Goal: Find specific page/section: Find specific page/section

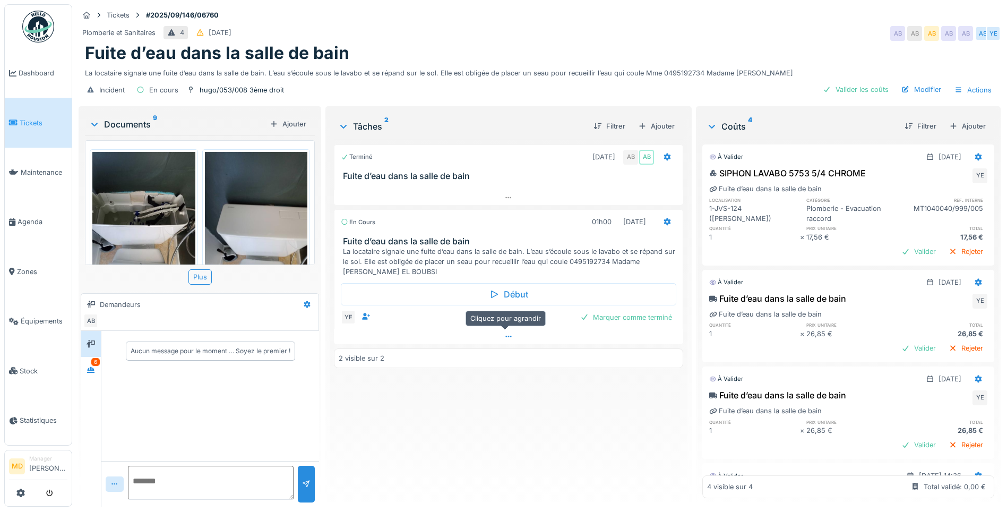
click at [505, 341] on div at bounding box center [508, 336] width 349 height 15
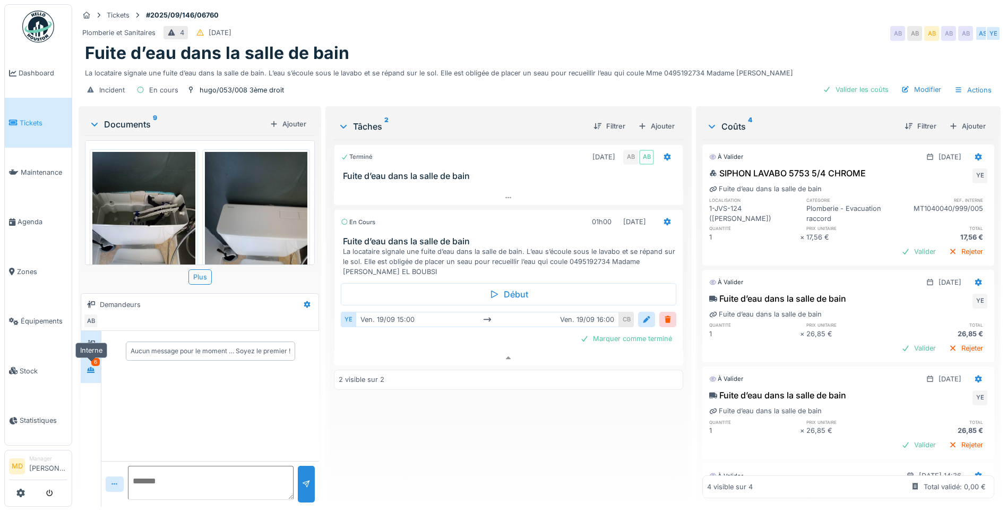
click at [97, 363] on div at bounding box center [91, 369] width 16 height 13
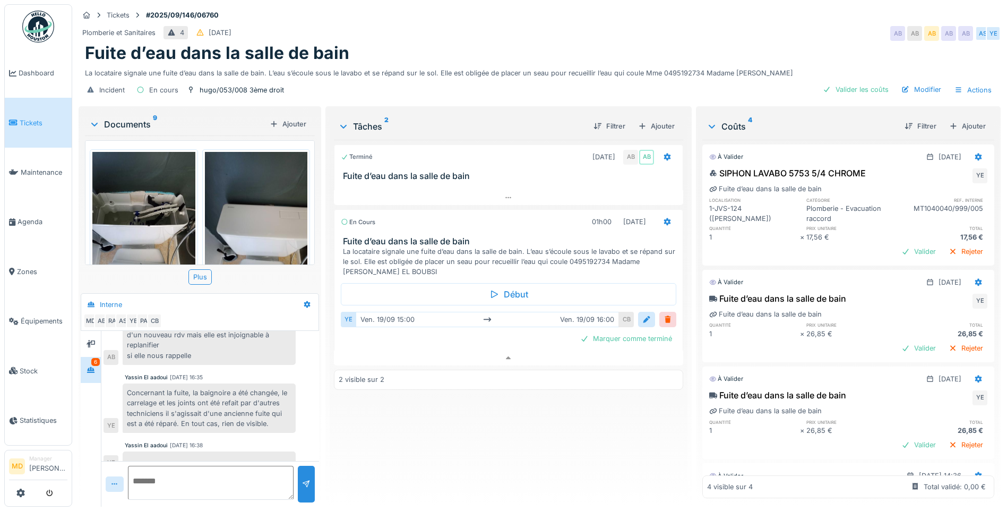
scroll to position [106, 0]
click at [507, 194] on icon at bounding box center [508, 197] width 8 height 7
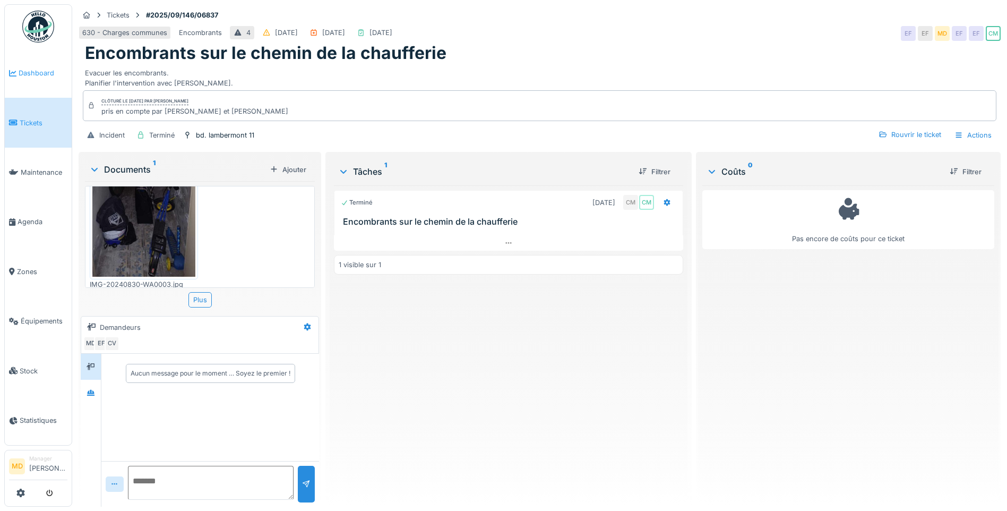
click at [22, 76] on span "Dashboard" at bounding box center [43, 73] width 49 height 10
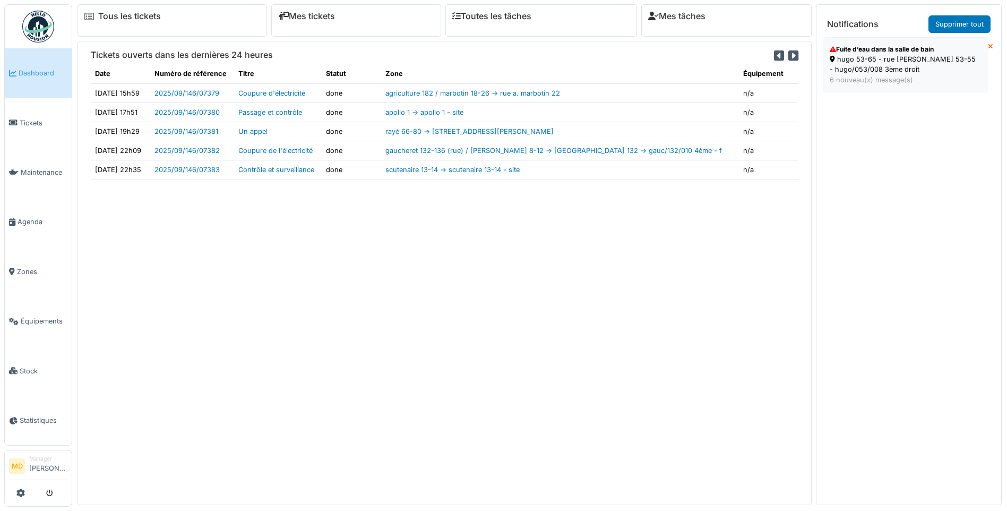
click at [901, 60] on div "hugo 53-65 - rue [PERSON_NAME] 53-55 - hugo/053/008 3ème droit" at bounding box center [905, 64] width 151 height 20
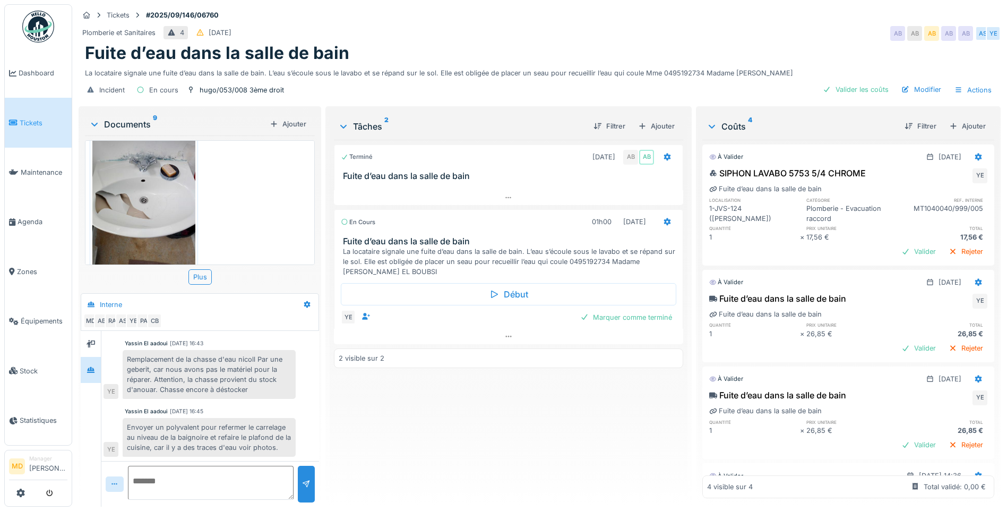
scroll to position [8, 0]
click at [89, 340] on icon at bounding box center [91, 343] width 8 height 7
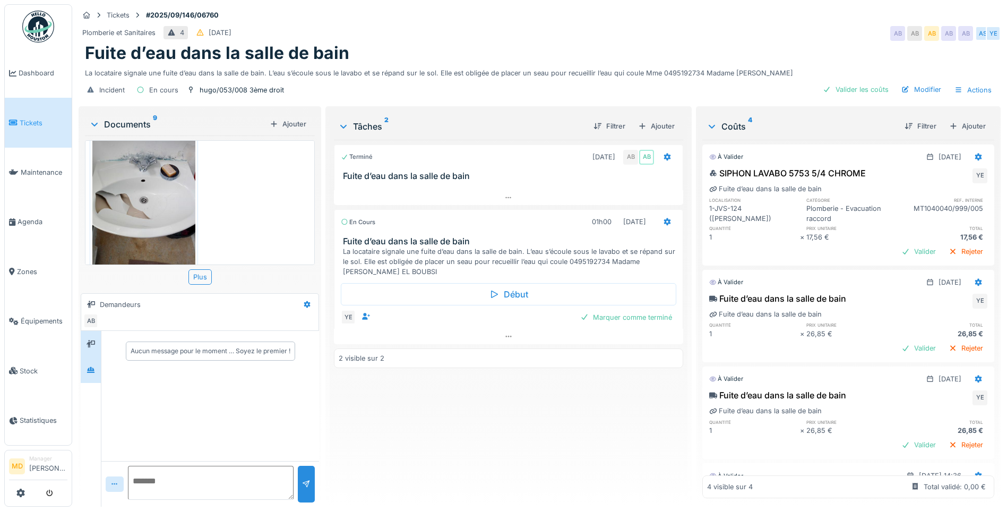
click at [90, 367] on icon at bounding box center [90, 370] width 7 height 6
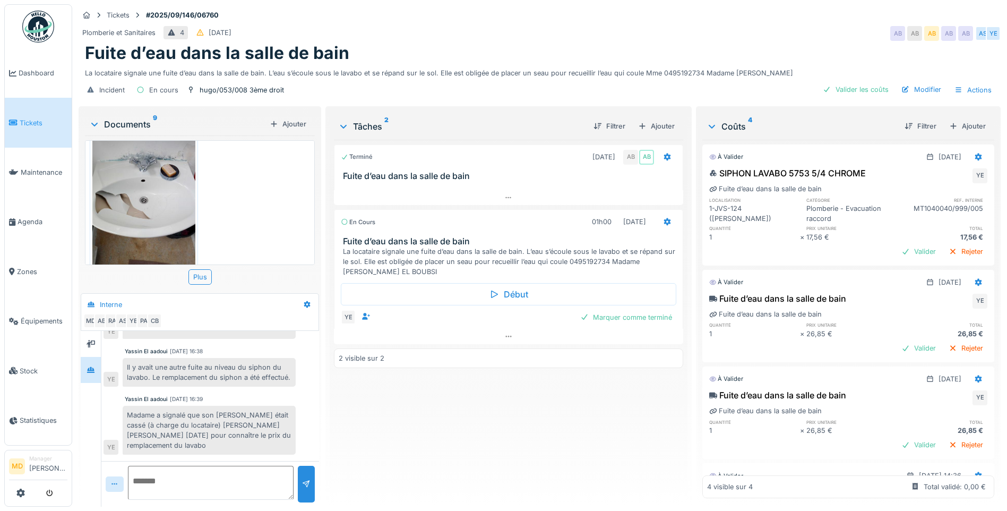
scroll to position [360, 0]
